Goal: Information Seeking & Learning: Find specific fact

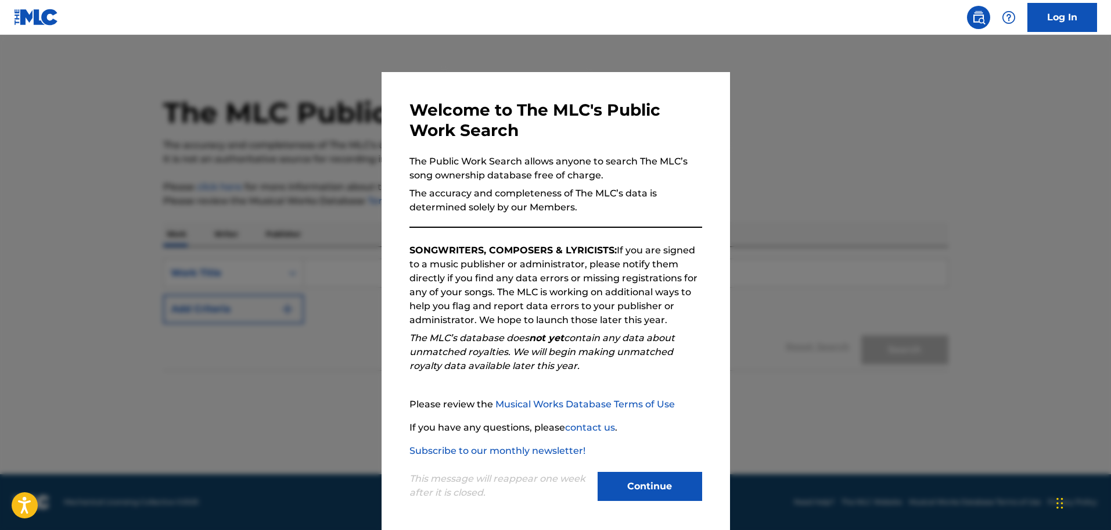
click at [656, 481] on button "Continue" at bounding box center [650, 486] width 105 height 29
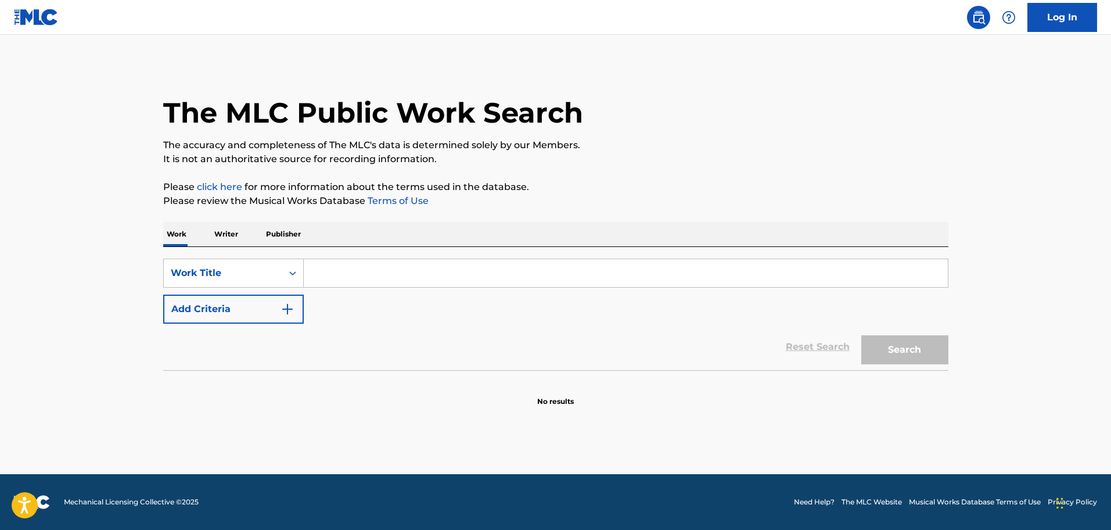
click at [326, 278] on input "Search Form" at bounding box center [626, 273] width 644 height 28
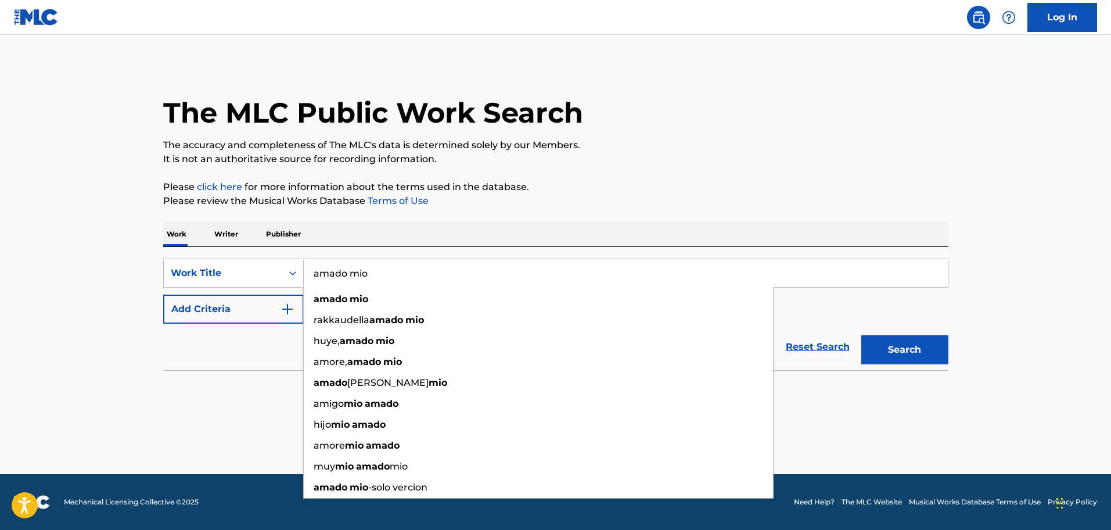
click at [321, 275] on input "amado mio" at bounding box center [626, 273] width 644 height 28
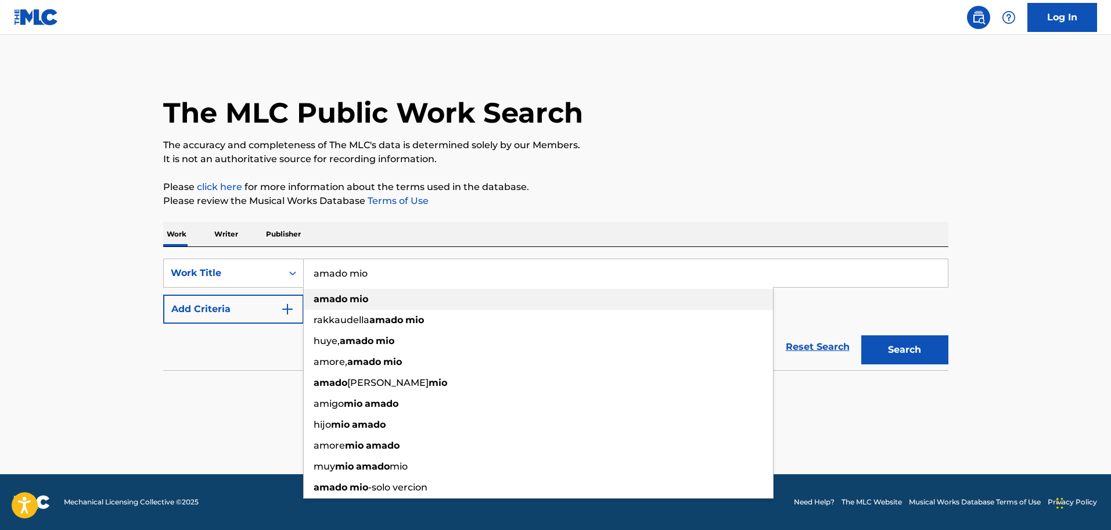
type input "amado mio"
click at [332, 301] on strong "amado" at bounding box center [331, 298] width 34 height 11
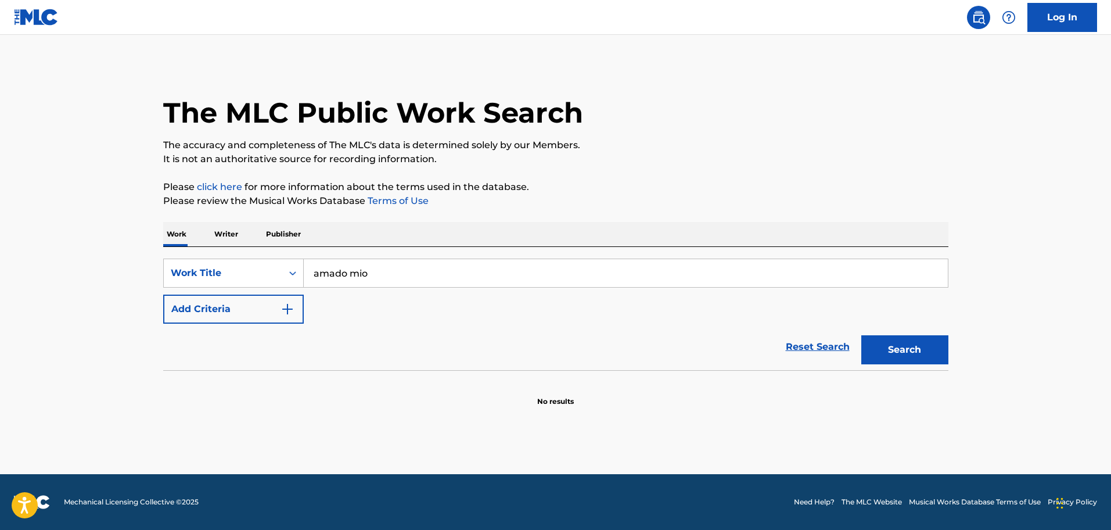
click at [287, 311] on img "Search Form" at bounding box center [288, 309] width 14 height 14
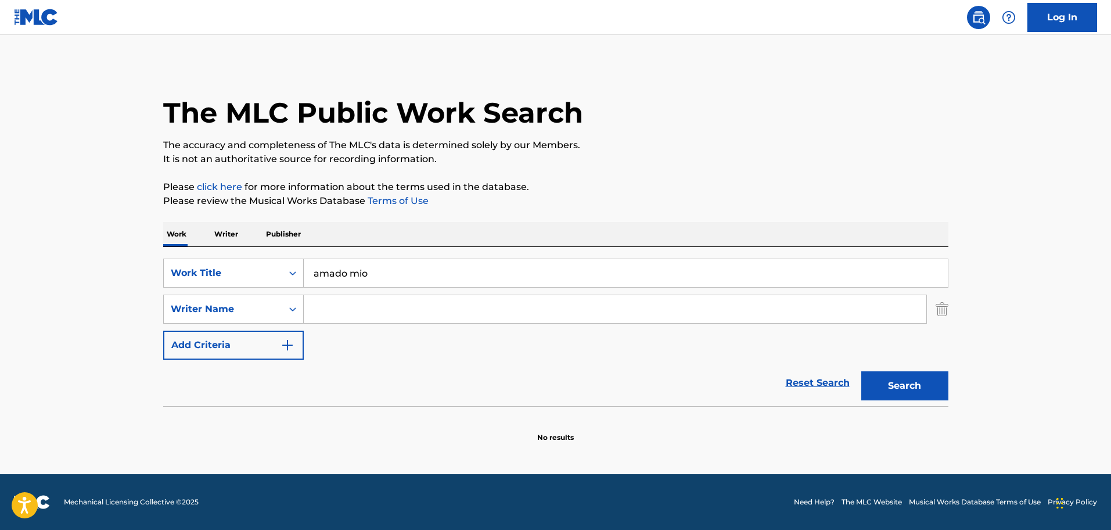
click at [341, 309] on input "Search Form" at bounding box center [615, 309] width 623 height 28
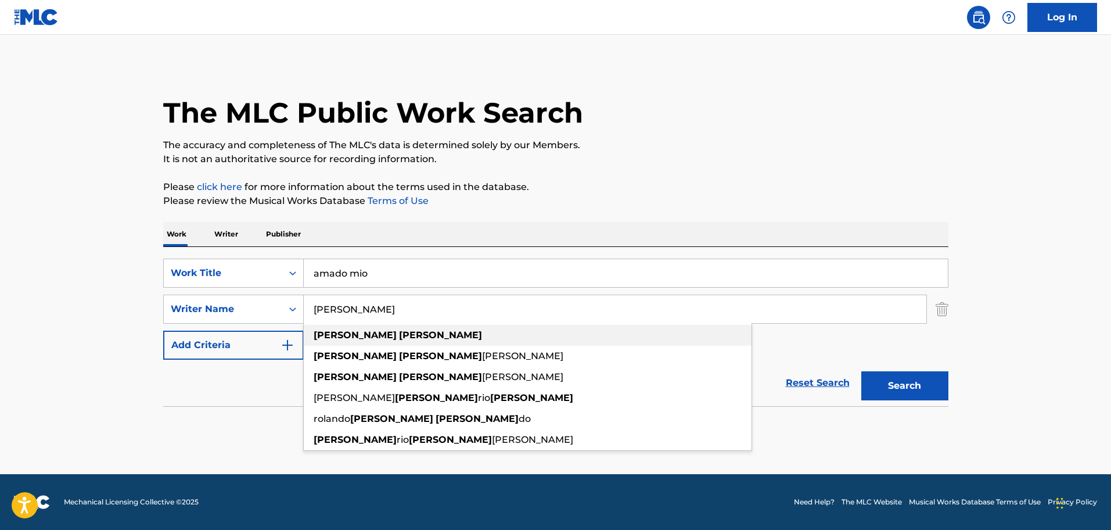
click at [397, 333] on span "Search Form" at bounding box center [398, 334] width 2 height 11
type input "[PERSON_NAME]"
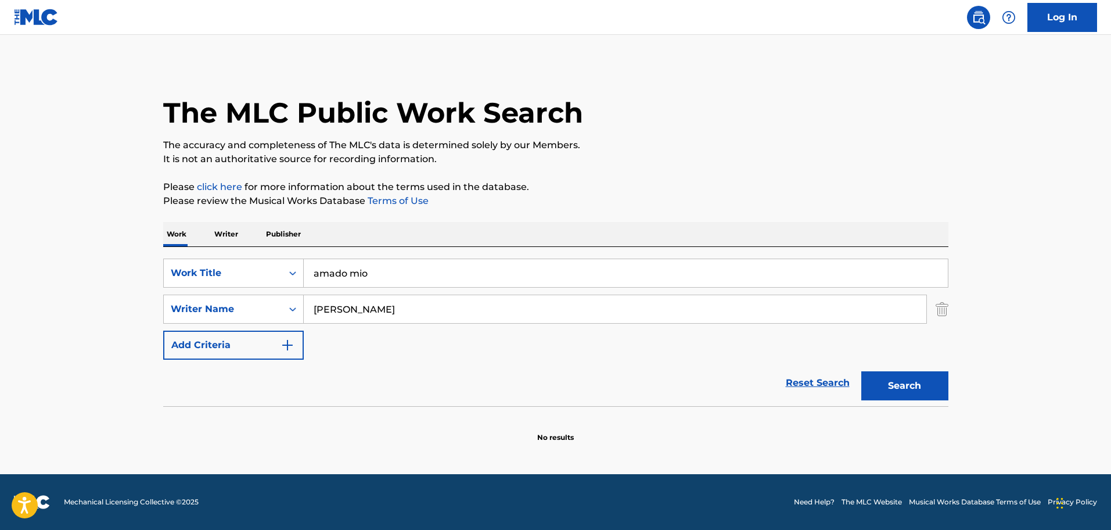
click at [909, 387] on button "Search" at bounding box center [904, 385] width 87 height 29
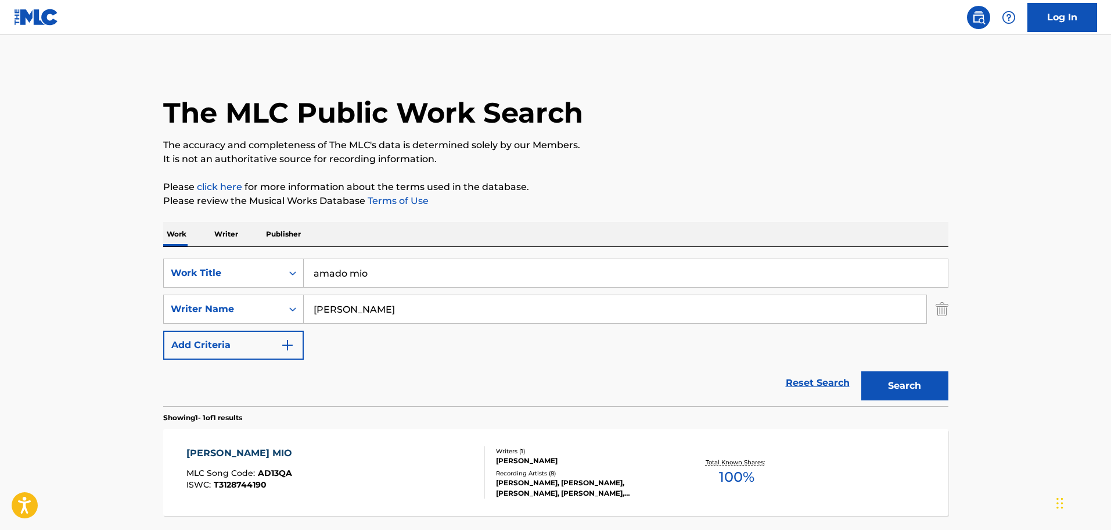
click at [236, 446] on div "[PERSON_NAME] MIO" at bounding box center [242, 453] width 112 height 14
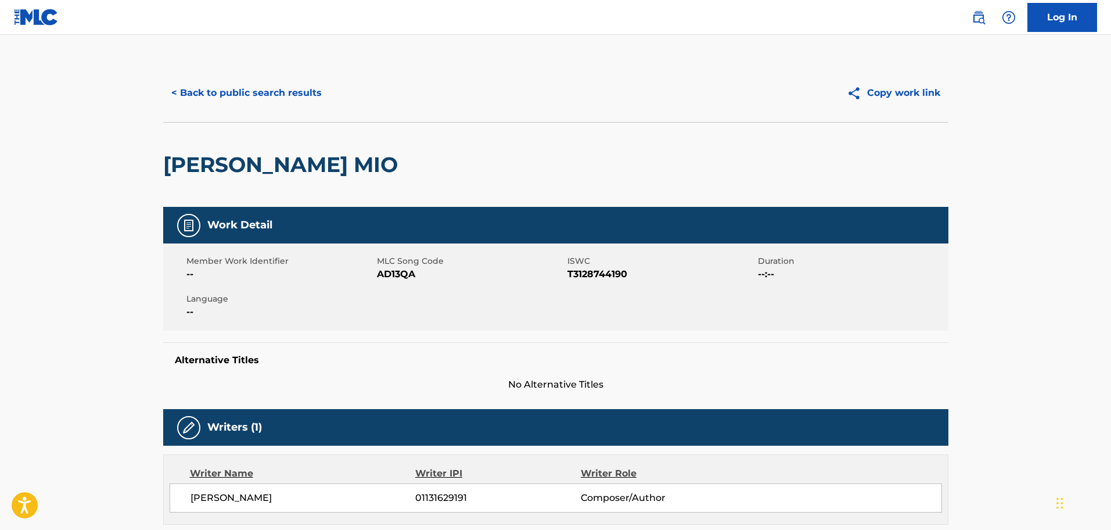
click at [289, 91] on button "< Back to public search results" at bounding box center [246, 92] width 167 height 29
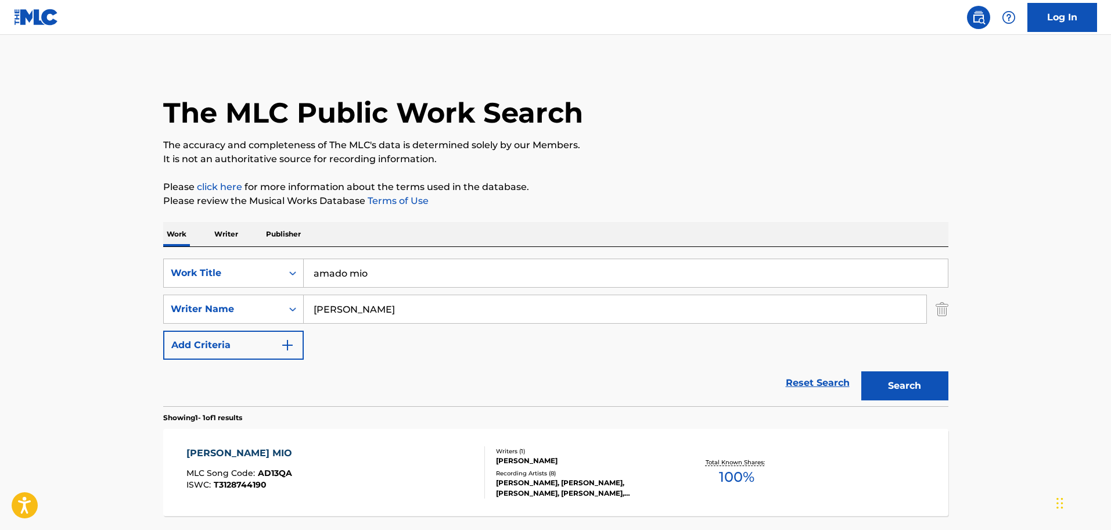
click at [402, 274] on input "amado mio" at bounding box center [626, 273] width 644 height 28
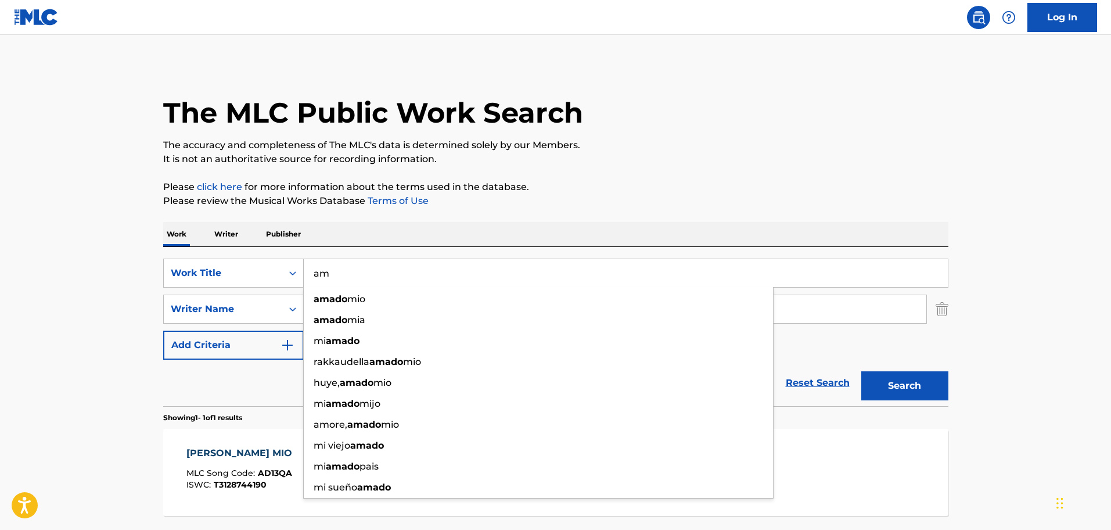
type input "a"
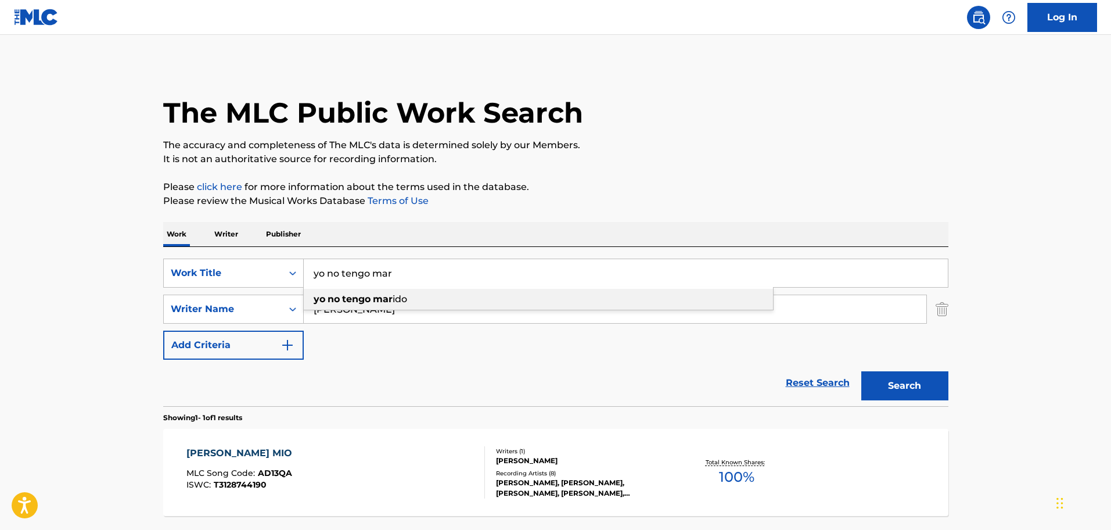
click at [358, 298] on strong "tengo" at bounding box center [356, 298] width 28 height 11
type input "yo no tengo marido"
click at [398, 308] on input "[PERSON_NAME]" at bounding box center [615, 309] width 623 height 28
type input "r"
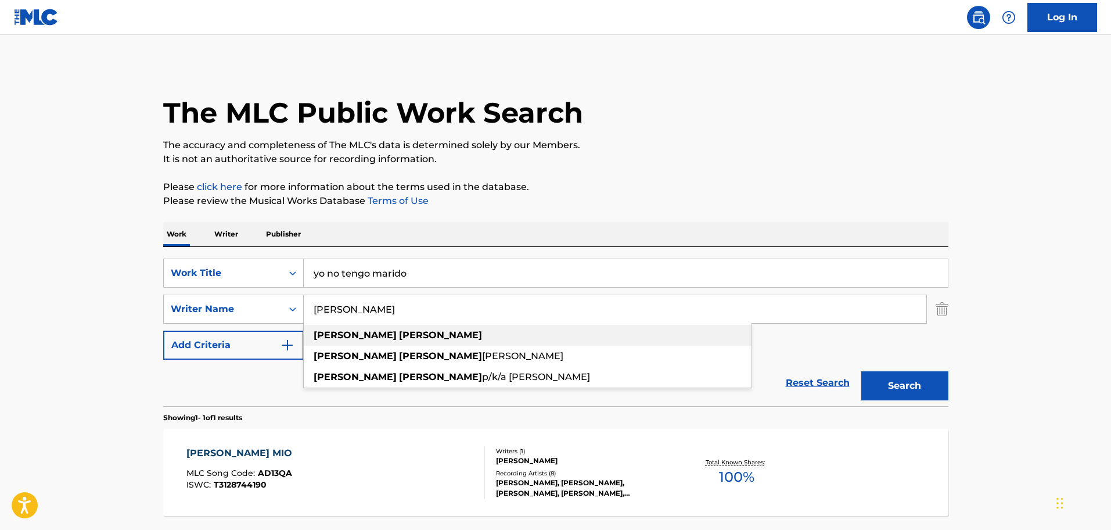
click at [399, 332] on strong "[PERSON_NAME]" at bounding box center [440, 334] width 83 height 11
type input "[PERSON_NAME]"
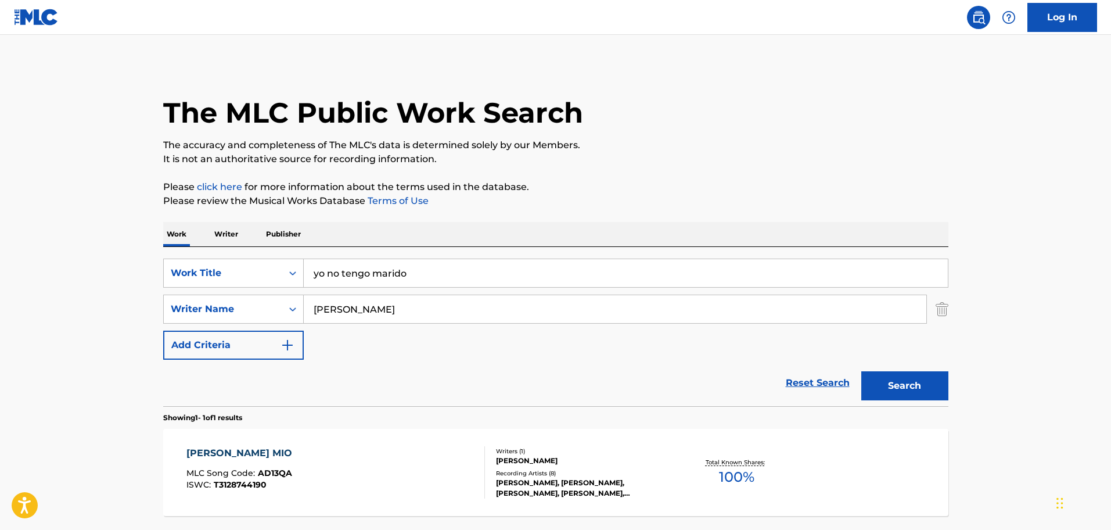
click at [916, 377] on button "Search" at bounding box center [904, 385] width 87 height 29
click at [237, 444] on div "YO NO TENGO MARIDO MLC Song Code : Y2273J ISWC : Writers ( 1 ) [PERSON_NAME] Re…" at bounding box center [555, 472] width 785 height 87
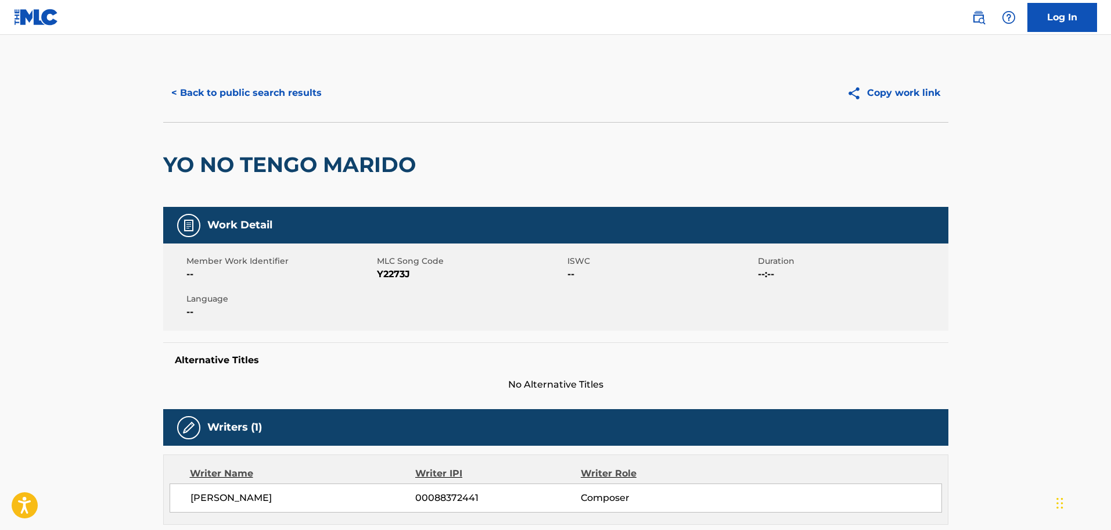
click at [251, 92] on button "< Back to public search results" at bounding box center [246, 92] width 167 height 29
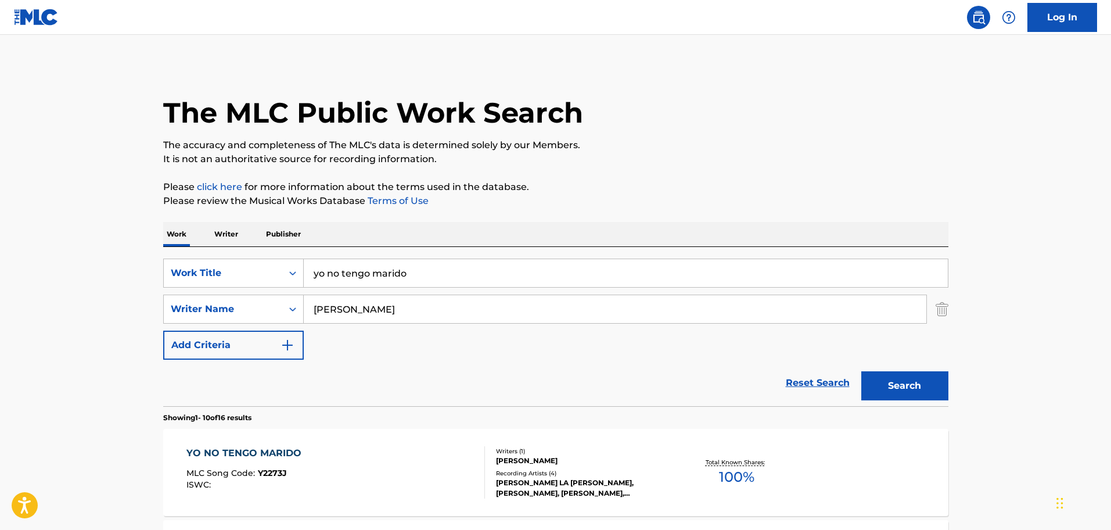
click at [585, 459] on div "[PERSON_NAME]" at bounding box center [583, 460] width 175 height 10
